Goal: Navigation & Orientation: Find specific page/section

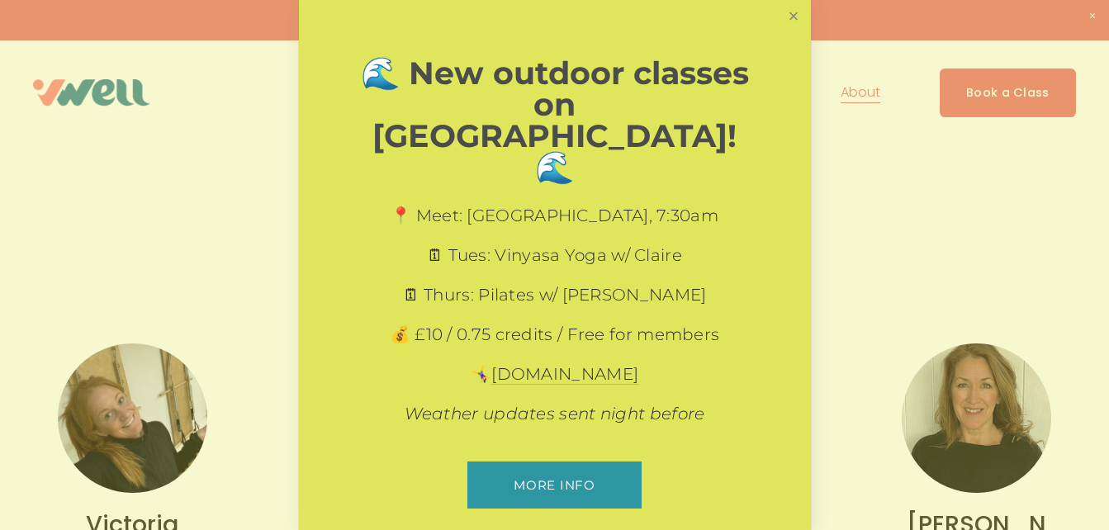
click at [794, 18] on link "Close" at bounding box center [793, 16] width 29 height 29
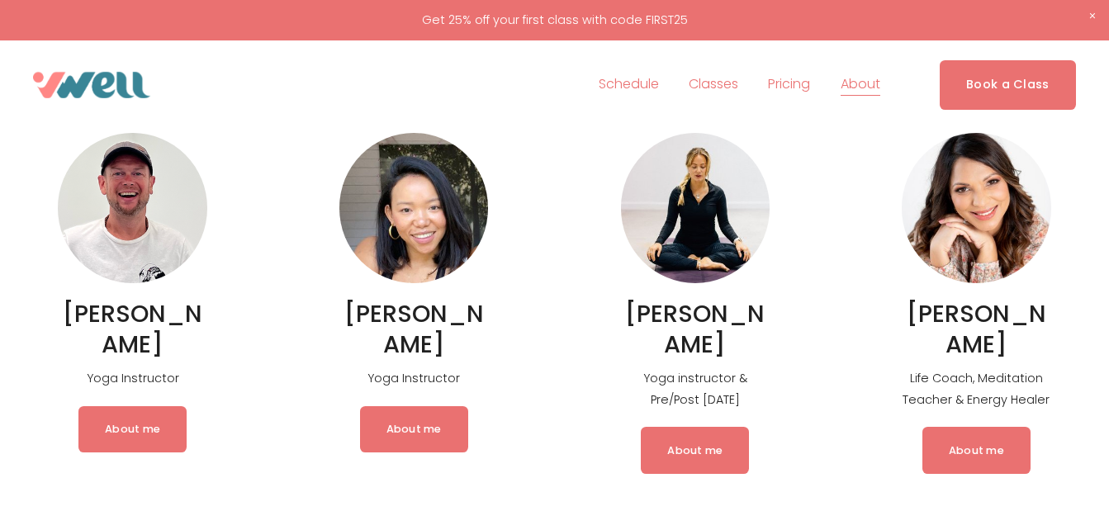
scroll to position [1913, 0]
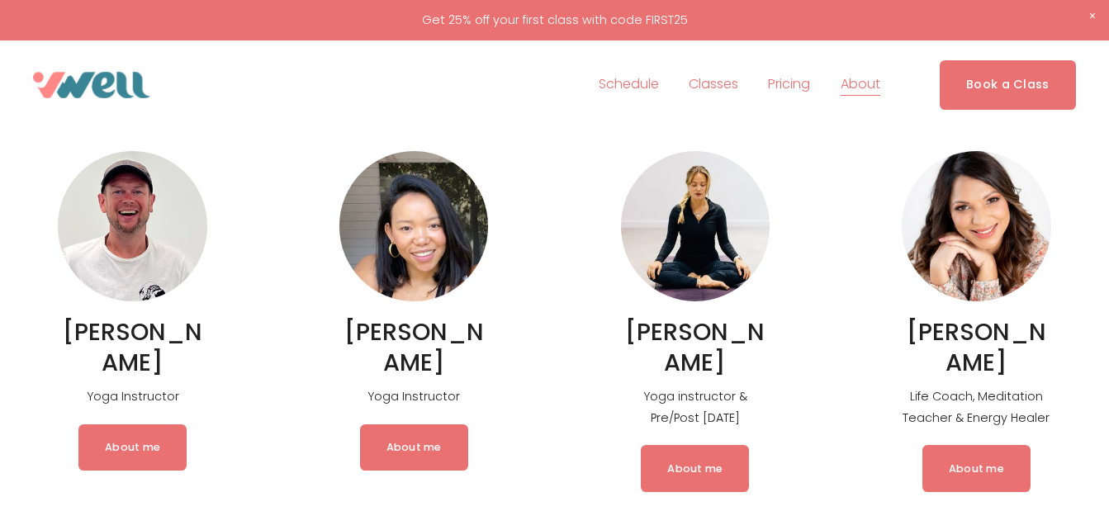
click at [631, 82] on link "Schedule" at bounding box center [629, 85] width 60 height 26
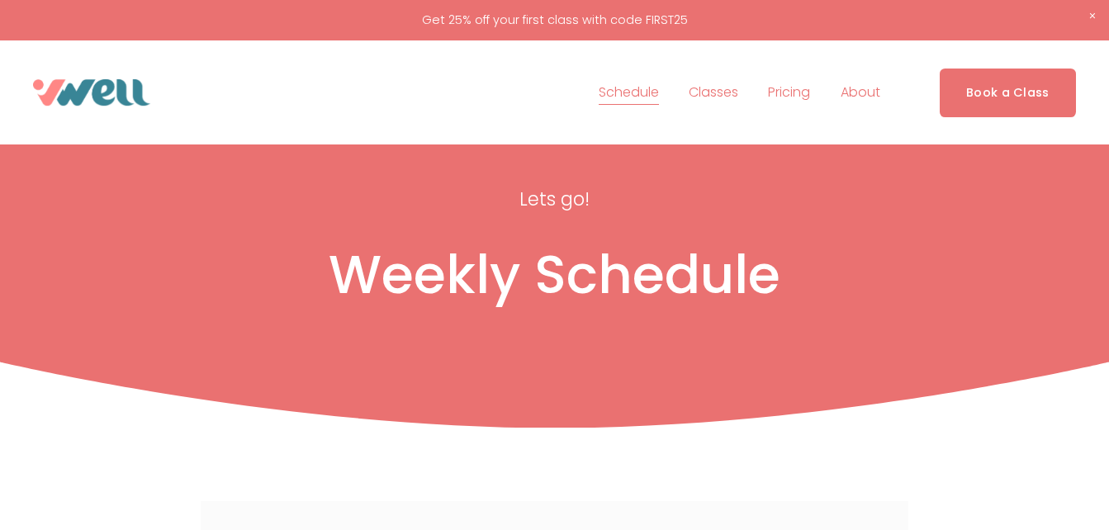
click at [796, 85] on link "Pricing" at bounding box center [789, 92] width 42 height 26
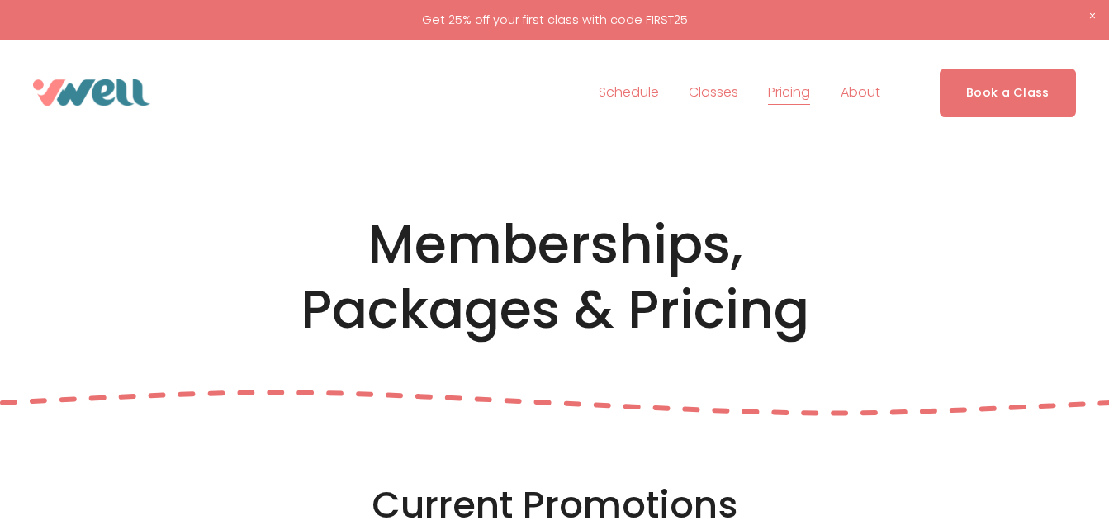
click at [621, 95] on link "Schedule" at bounding box center [629, 92] width 60 height 26
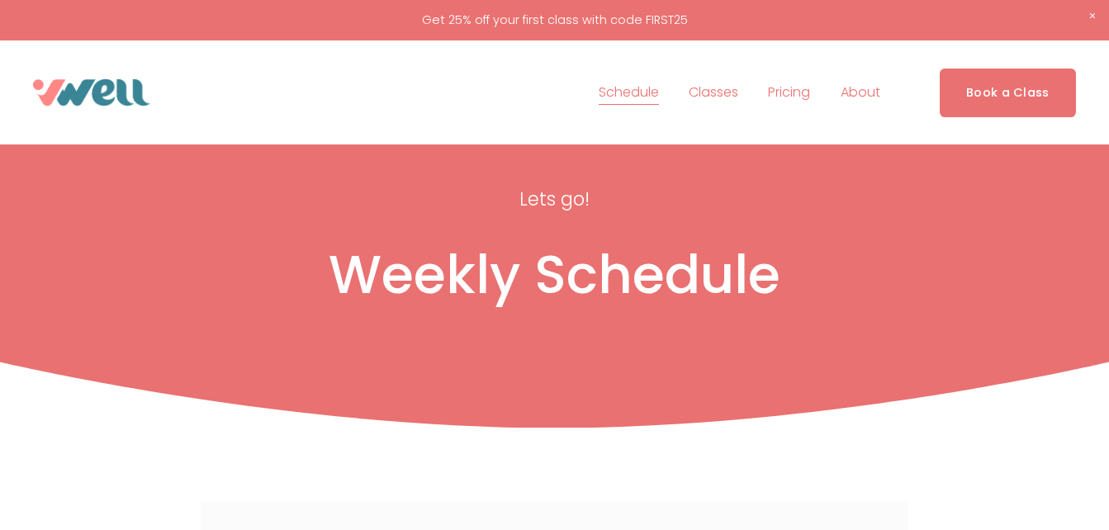
click at [0, 0] on span "The Studio" at bounding box center [0, 0] width 0 height 0
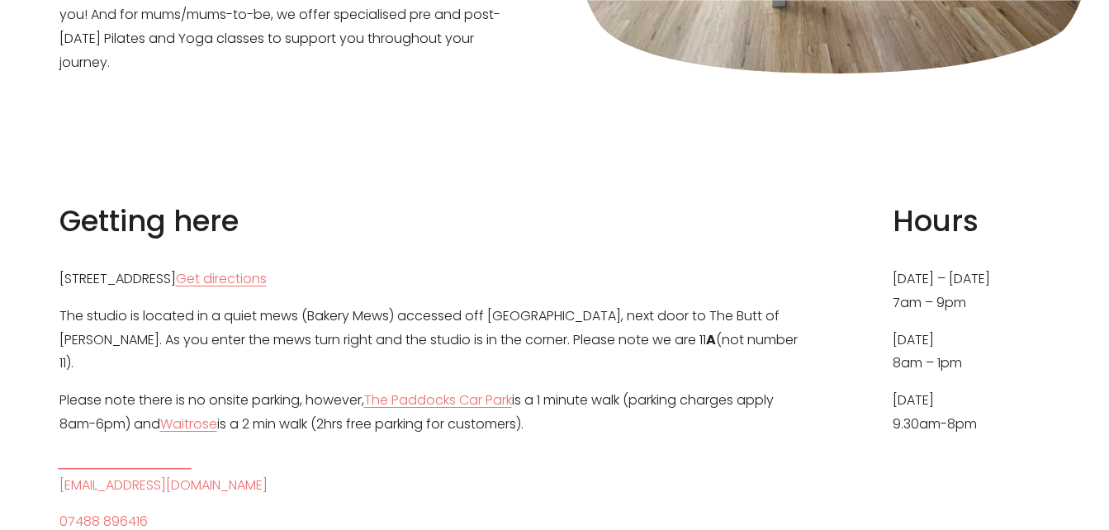
scroll to position [701, 0]
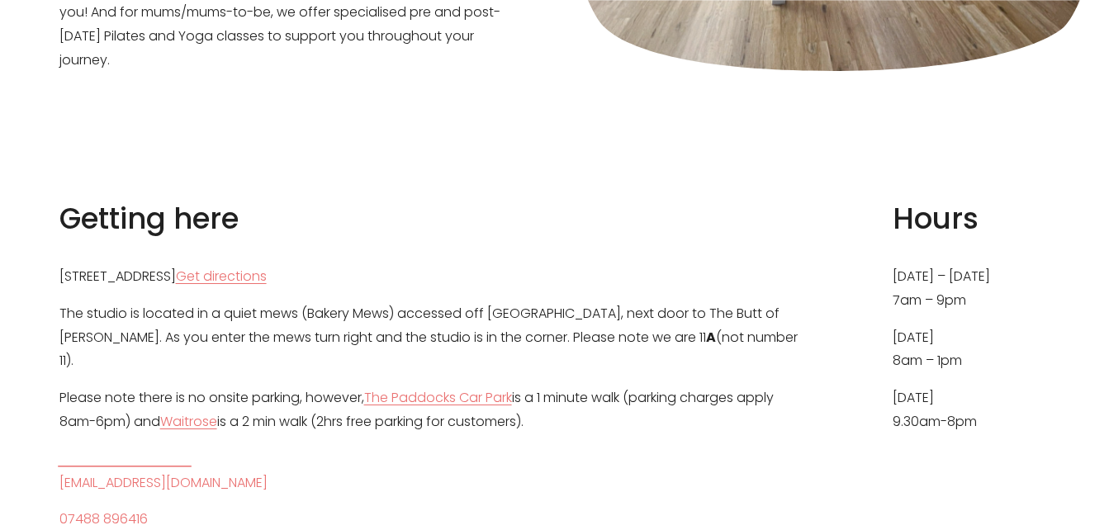
click at [267, 265] on link "Get directions" at bounding box center [221, 277] width 91 height 24
